Goal: Ask a question

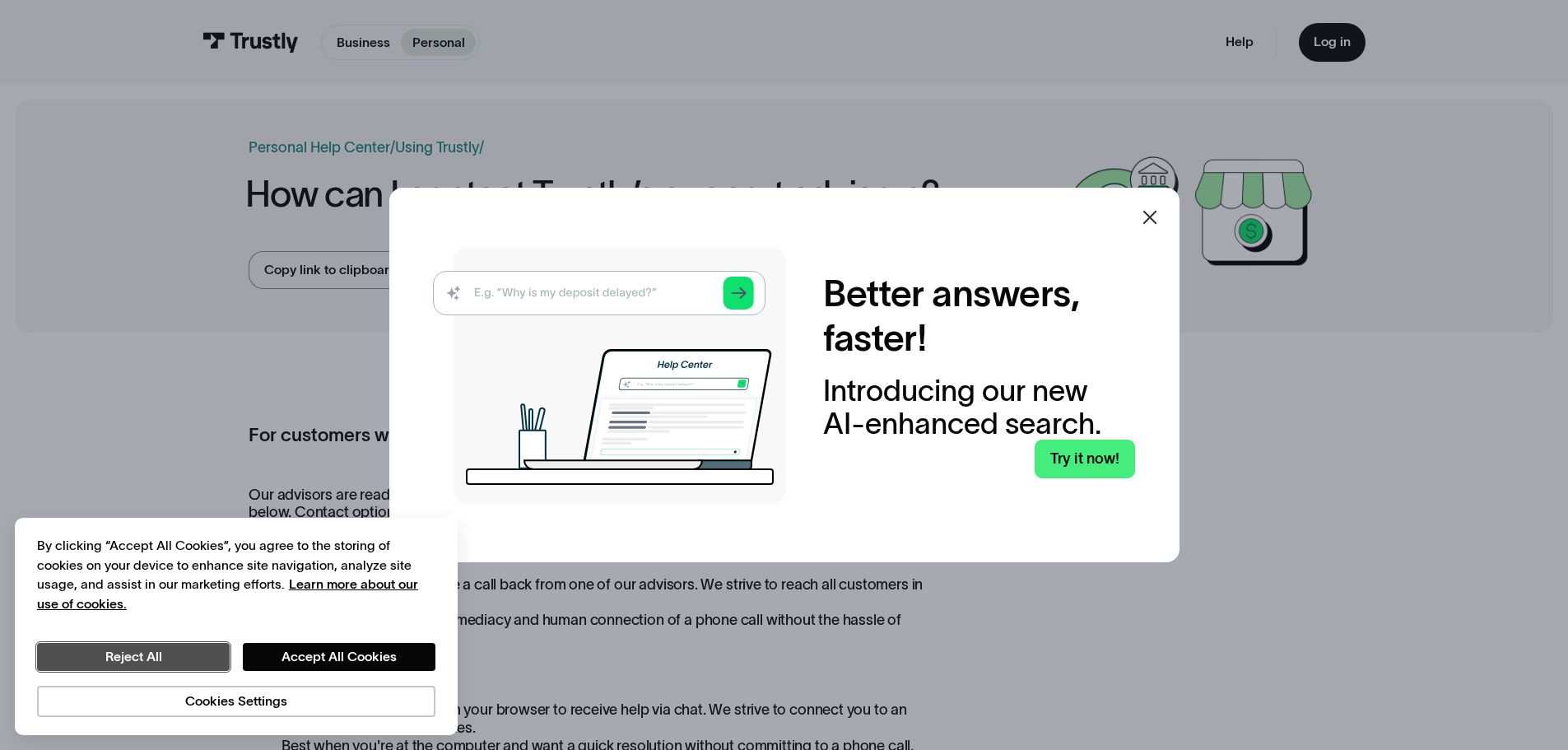
click at [136, 649] on button "Reject All" at bounding box center [134, 656] width 193 height 28
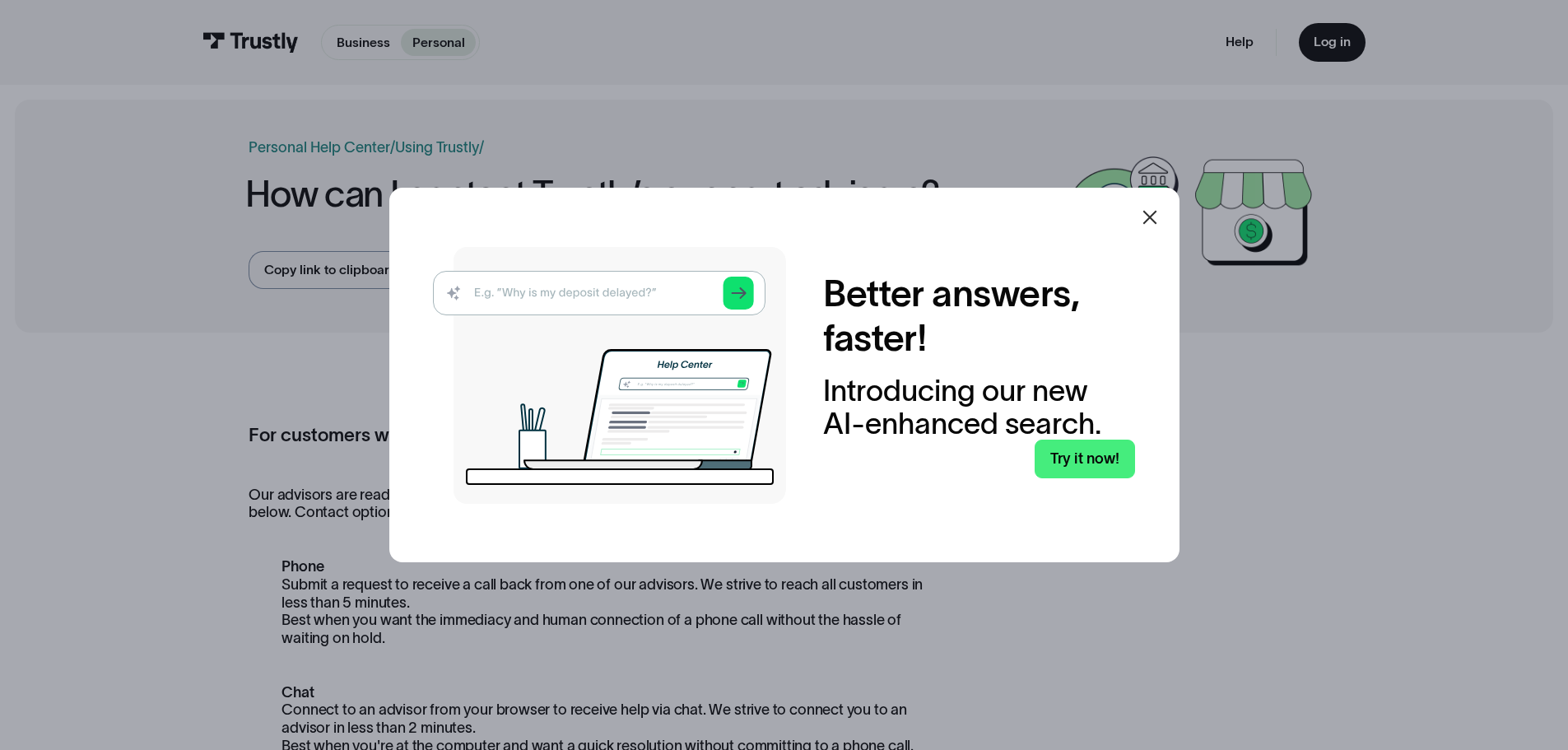
click at [447, 41] on div at bounding box center [784, 375] width 1568 height 750
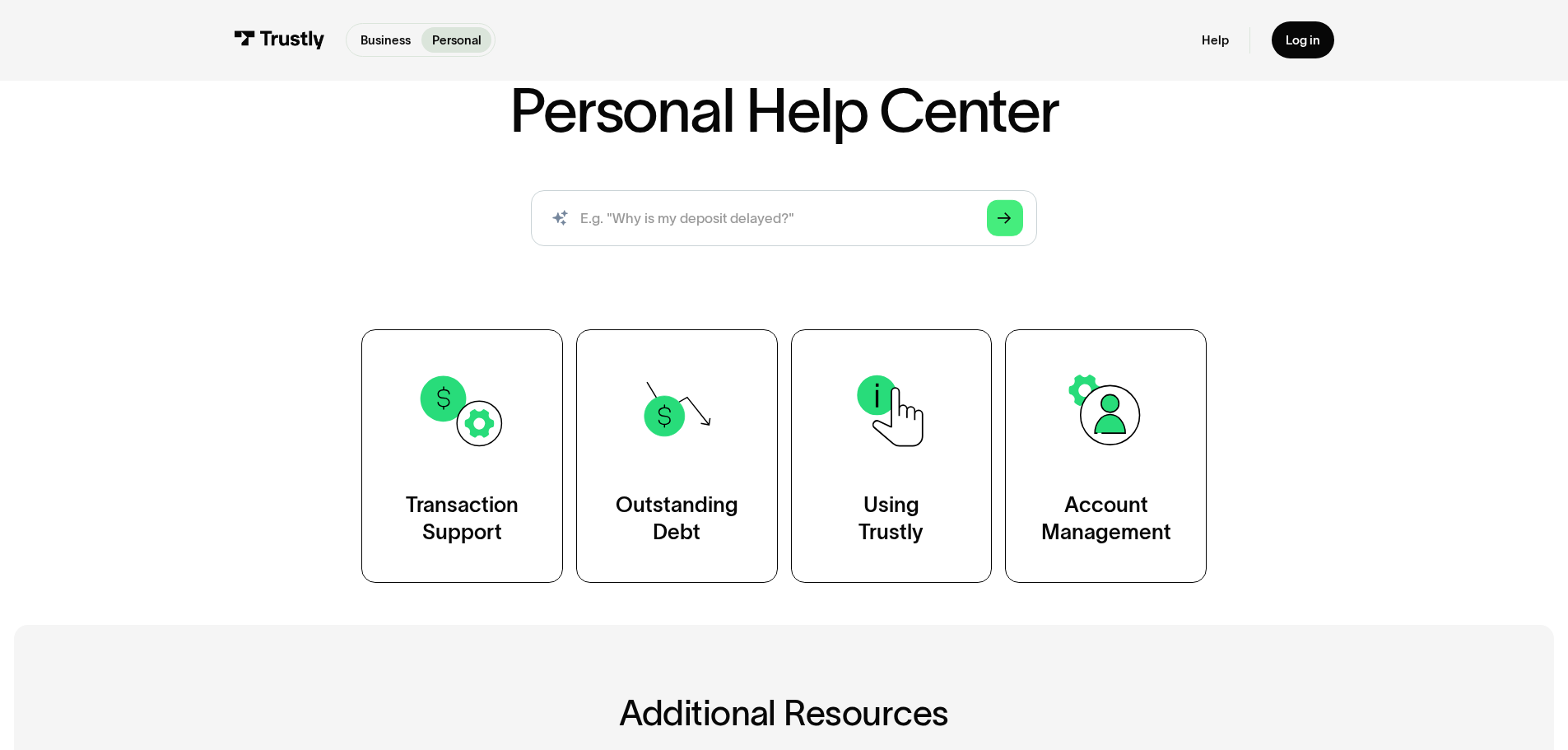
scroll to position [110, 0]
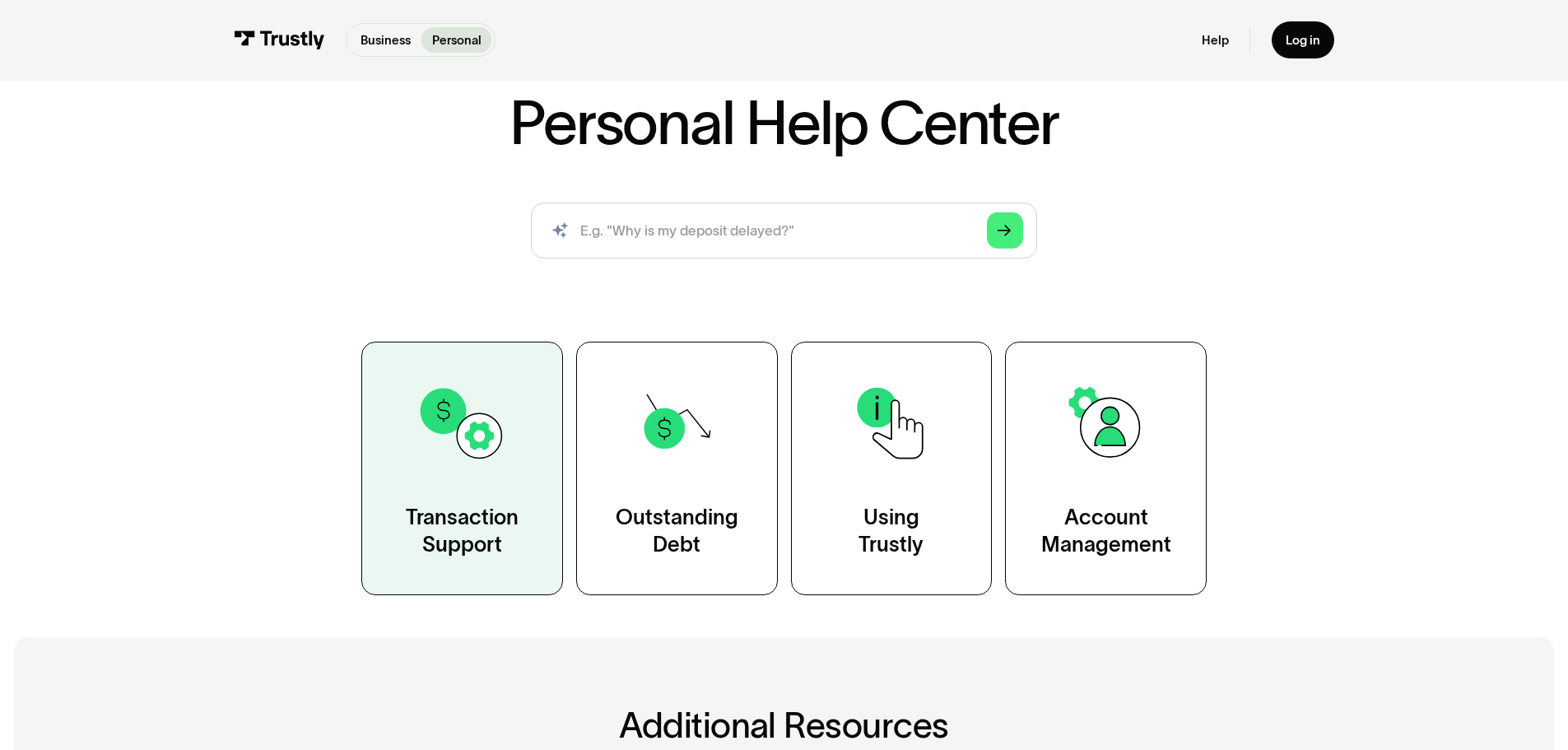
click at [493, 474] on link "Transaction Support" at bounding box center [462, 467] width 201 height 252
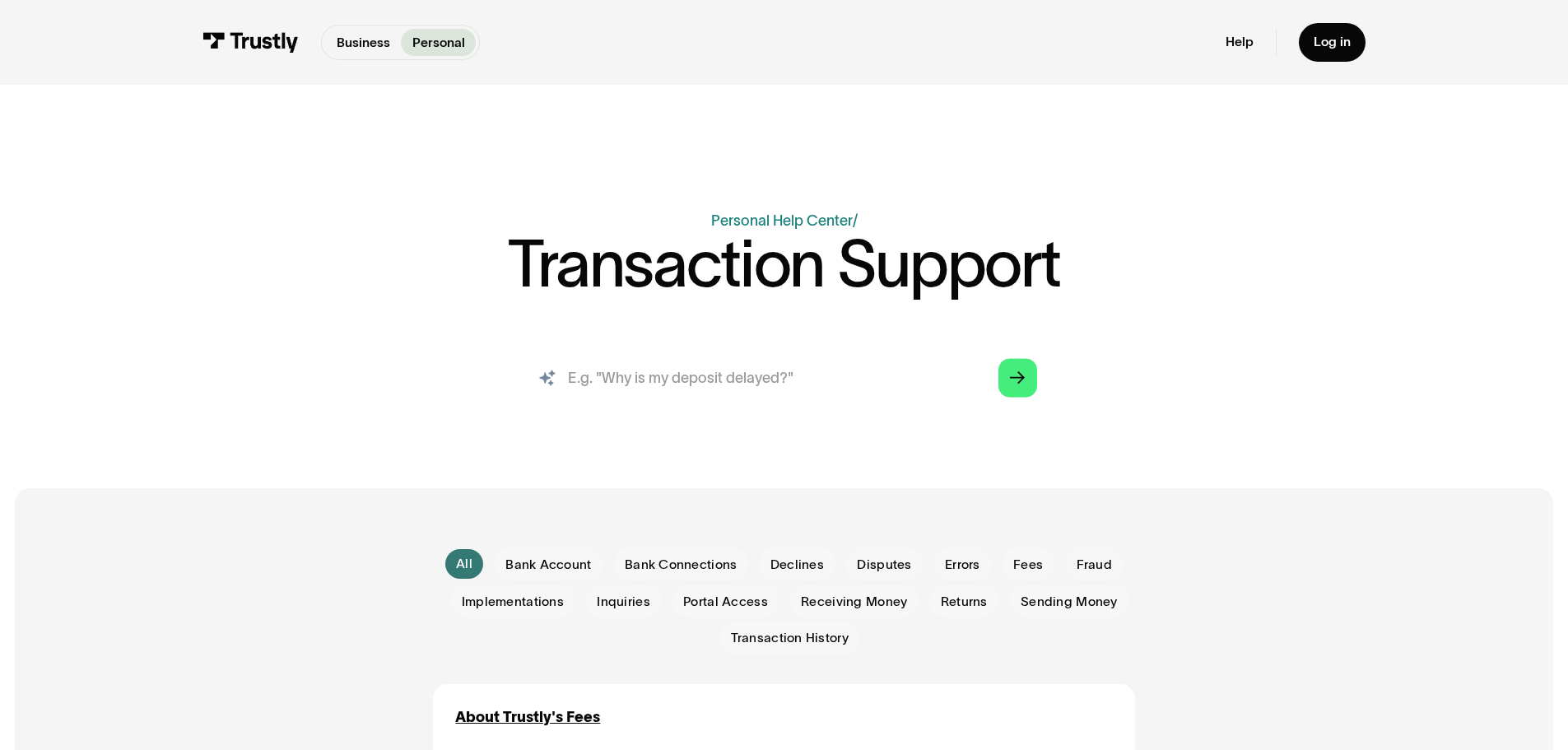
click at [665, 383] on input "search" at bounding box center [784, 378] width 535 height 59
type input "Why are my deposits failing at a casino"
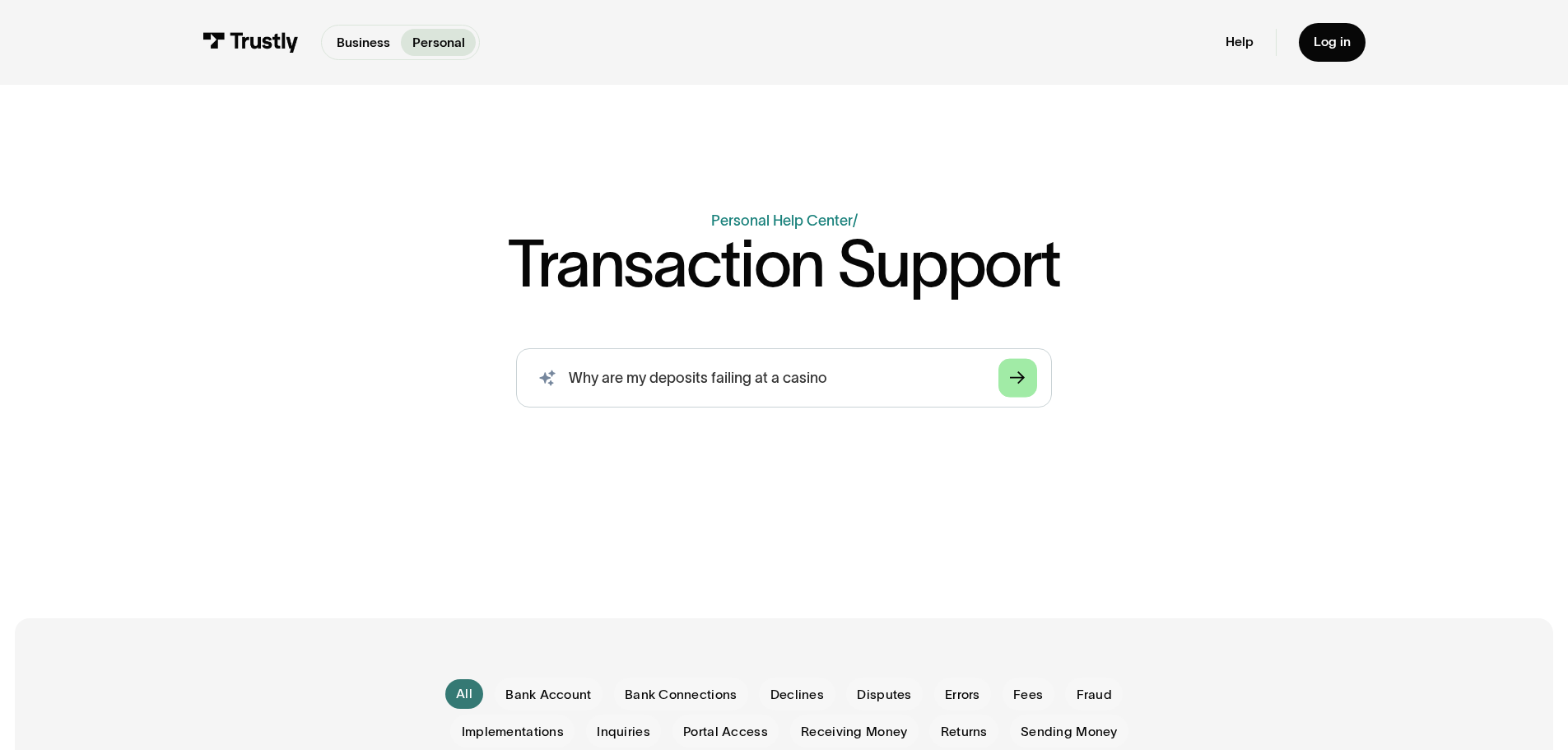
click at [1005, 390] on link "Arrow Right" at bounding box center [1017, 377] width 38 height 38
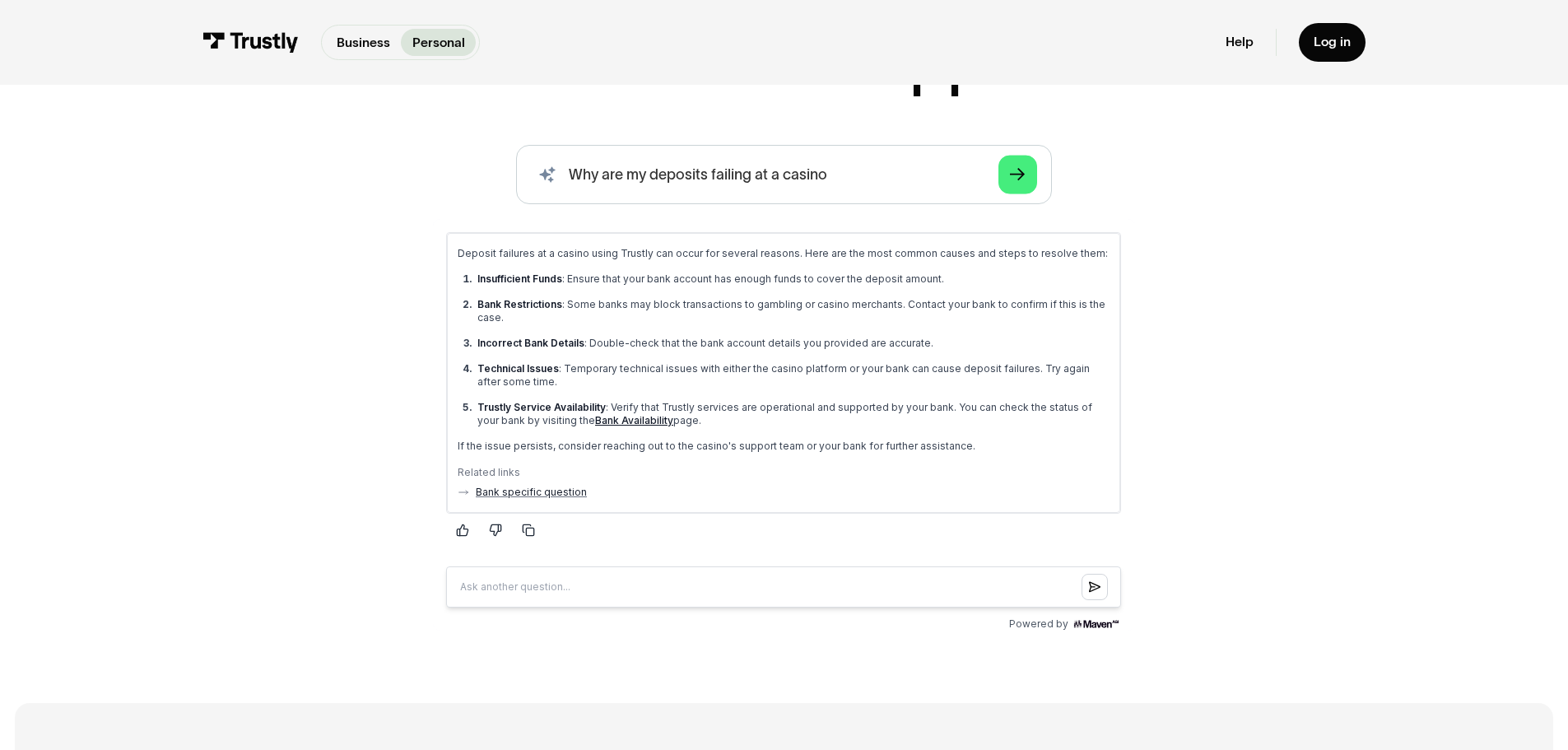
scroll to position [220, 0]
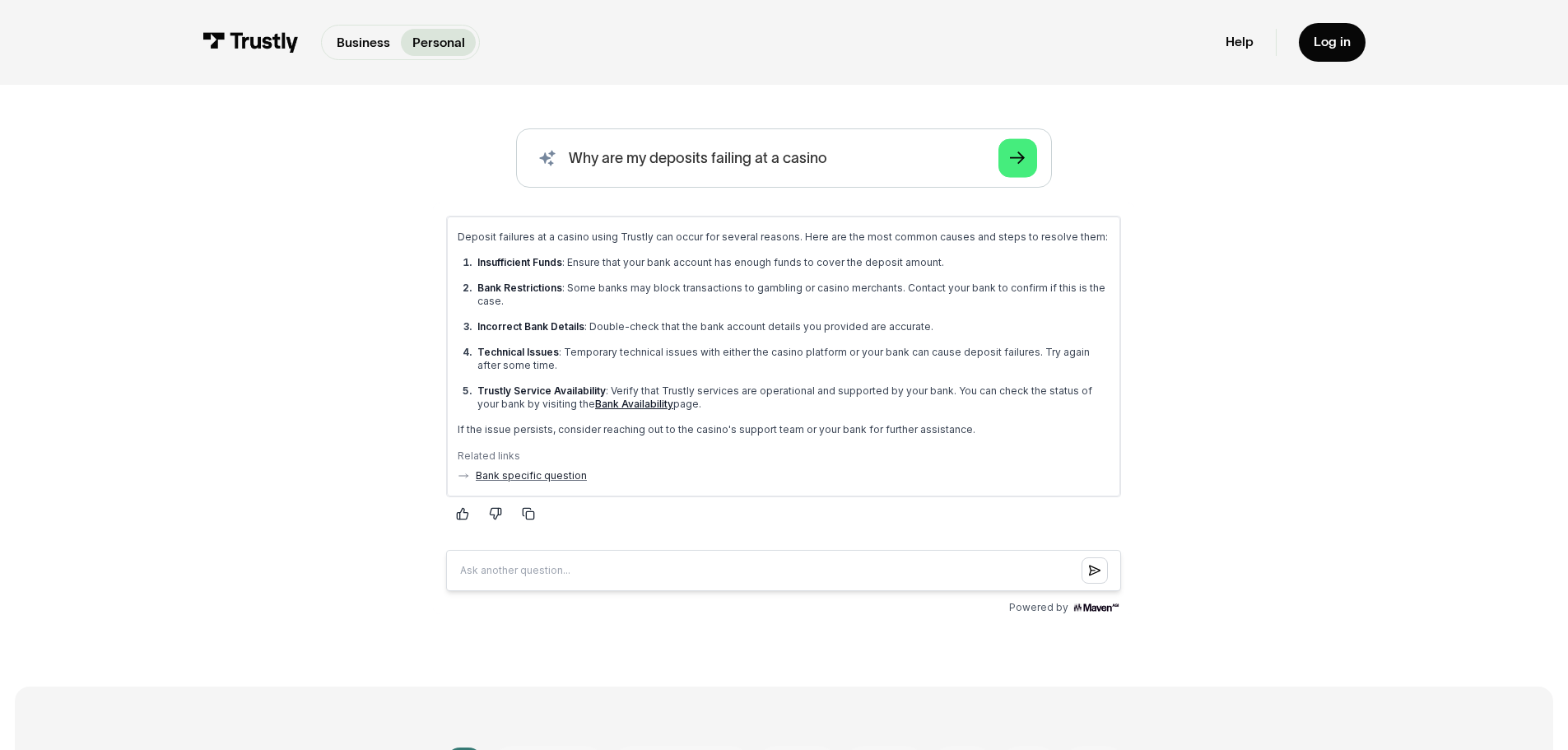
click at [575, 557] on input "Question box" at bounding box center [783, 570] width 675 height 41
click at [588, 572] on input "H" at bounding box center [783, 570] width 675 height 41
type input "How can I get this resolved"
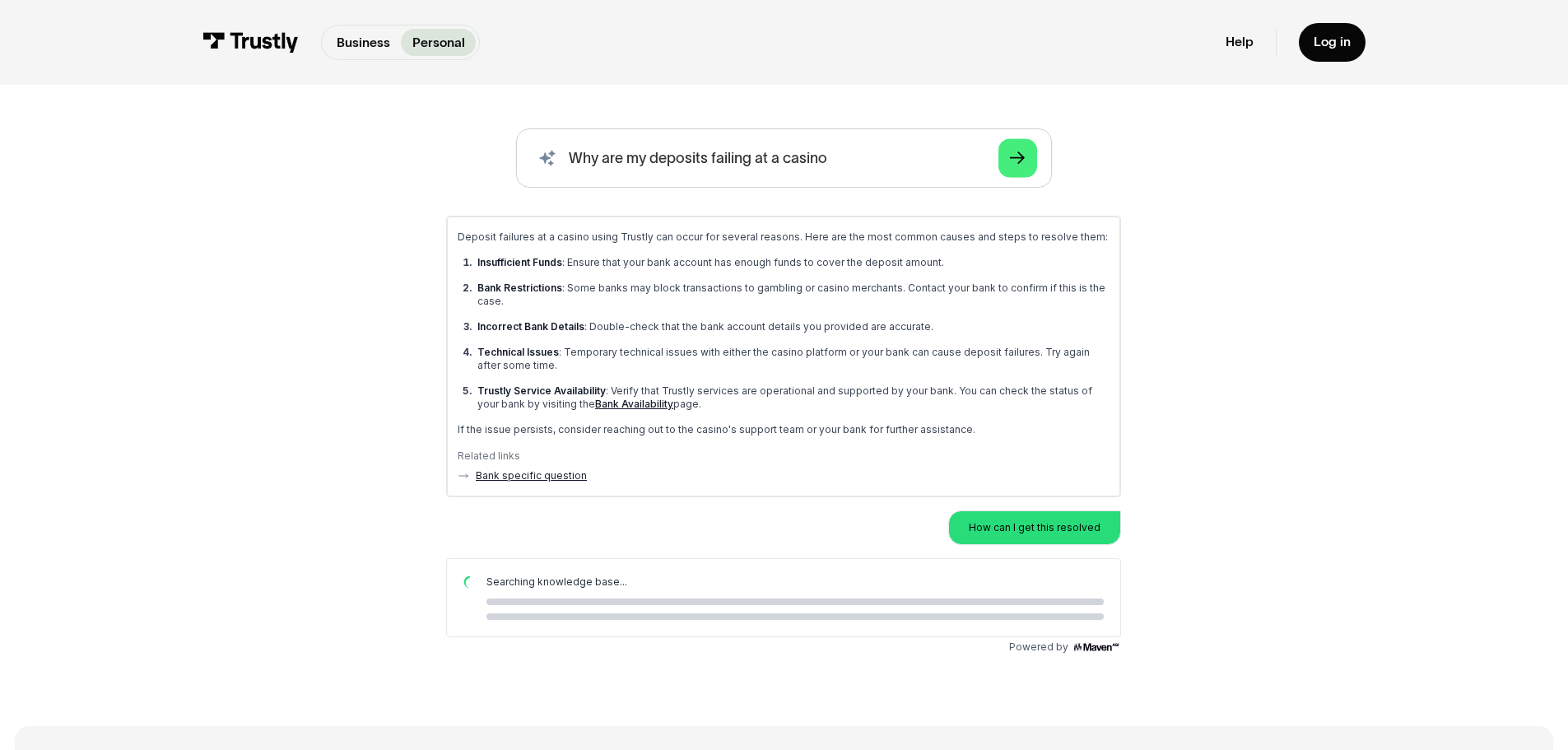
click at [535, 474] on link "Bank specific question" at bounding box center [531, 474] width 111 height 13
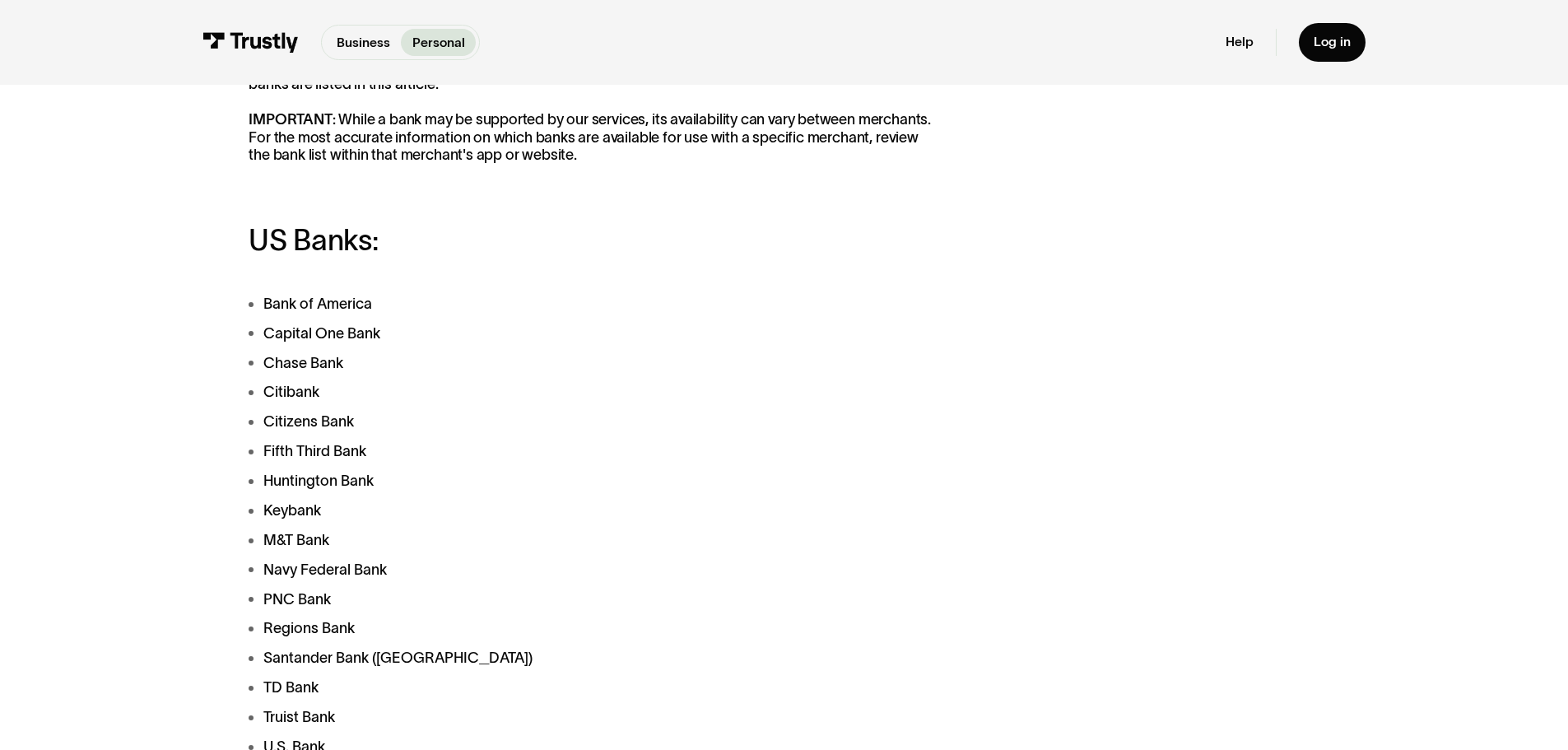
scroll to position [439, 0]
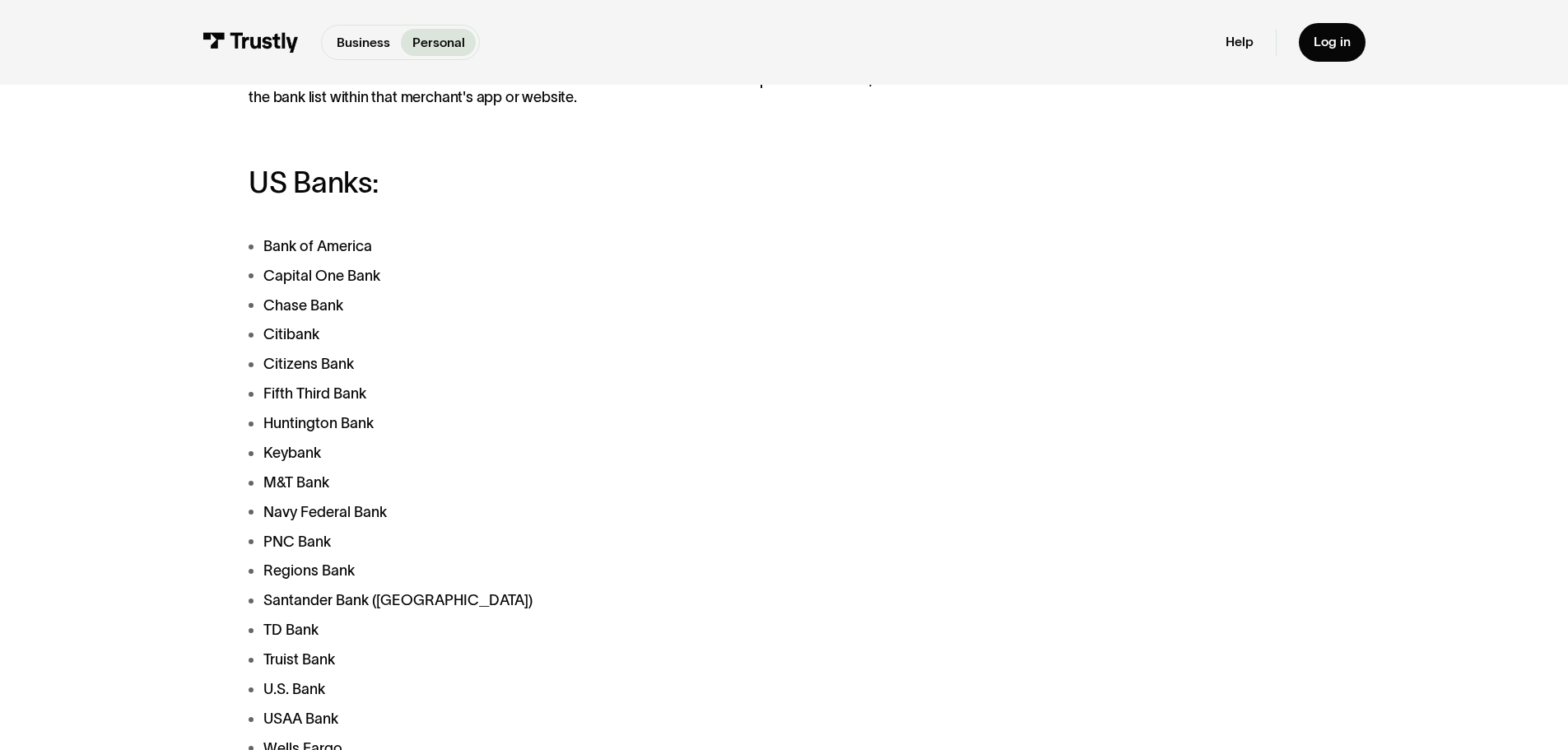
click at [290, 552] on li "PNC Bank" at bounding box center [593, 542] width 689 height 22
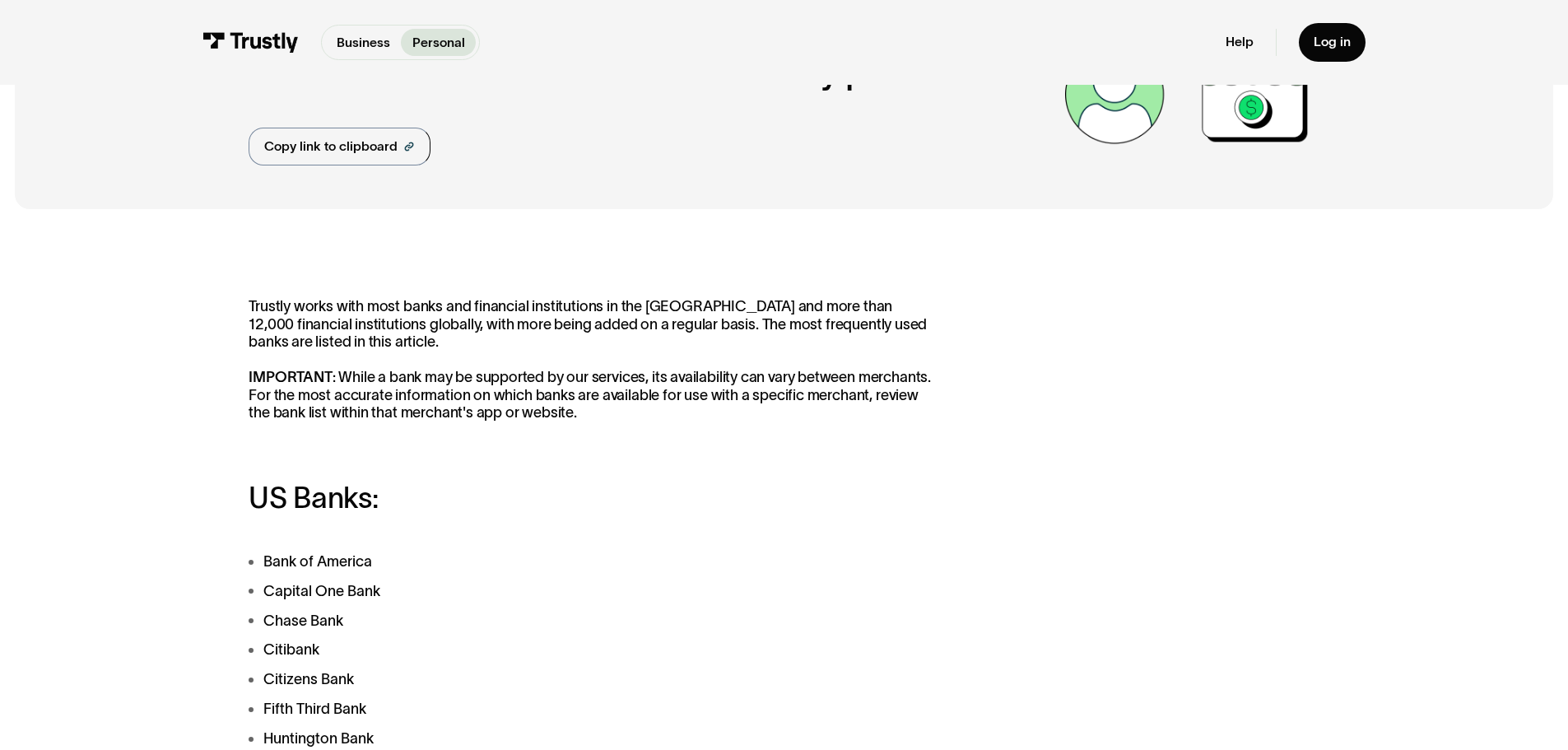
scroll to position [110, 0]
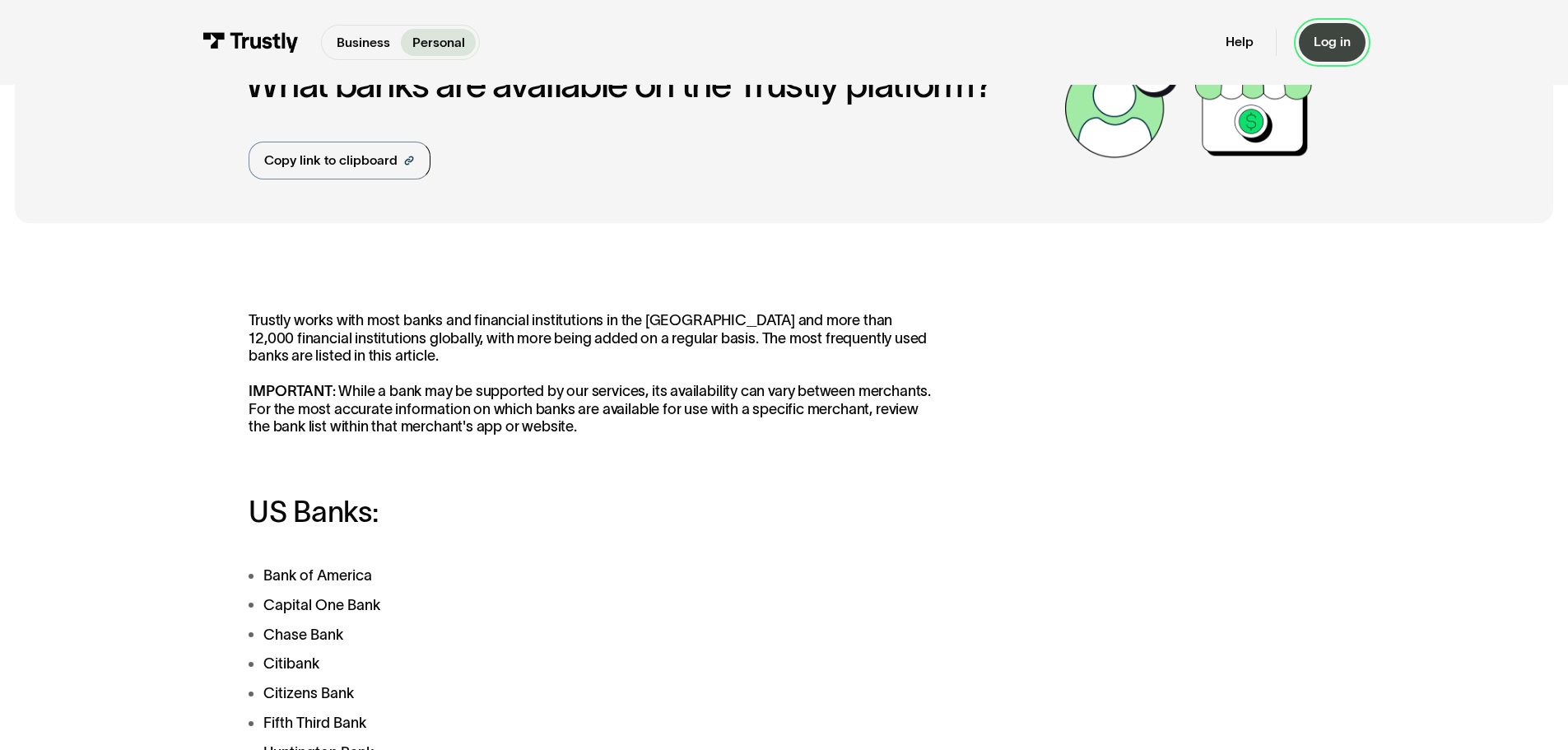
click at [1327, 41] on div "Log in" at bounding box center [1333, 42] width 37 height 16
click at [1228, 49] on link "Help" at bounding box center [1239, 42] width 28 height 16
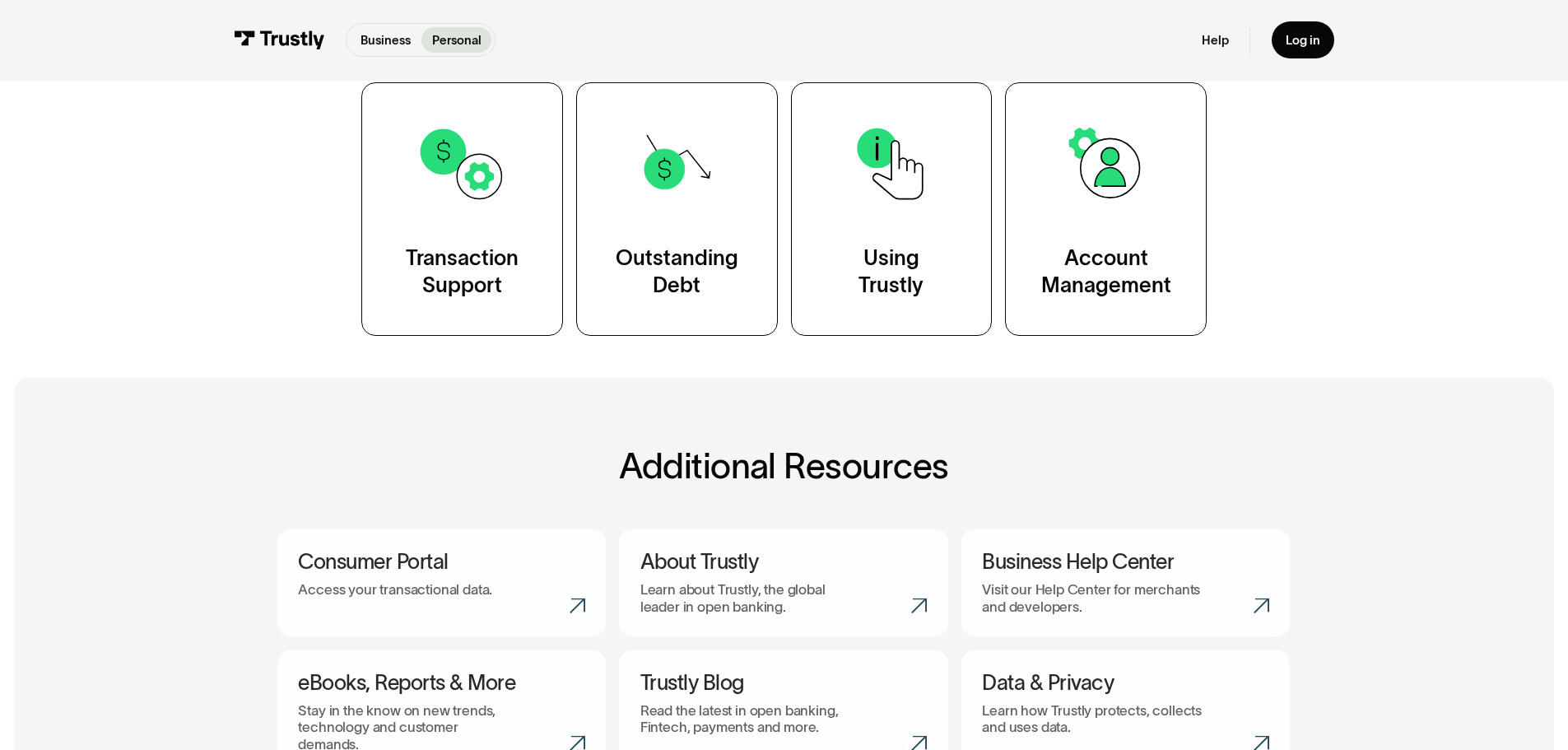
scroll to position [439, 0]
